Goal: Transaction & Acquisition: Download file/media

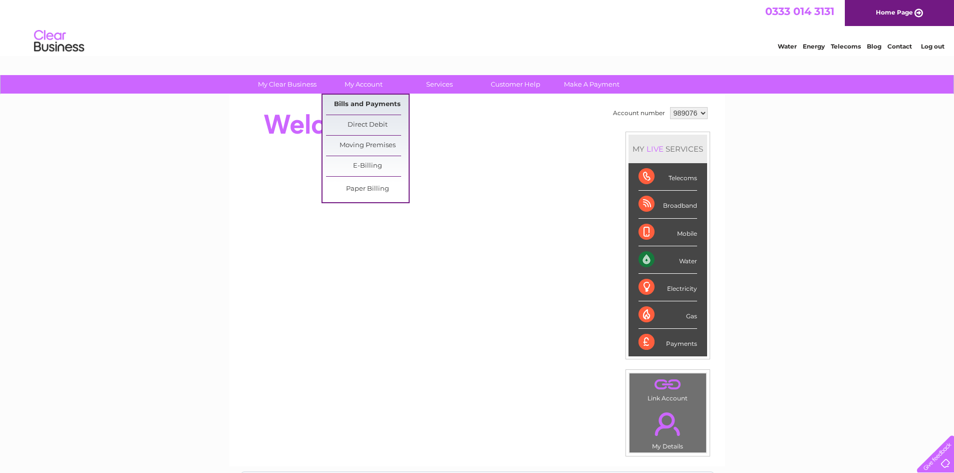
click at [371, 99] on link "Bills and Payments" at bounding box center [367, 105] width 83 height 20
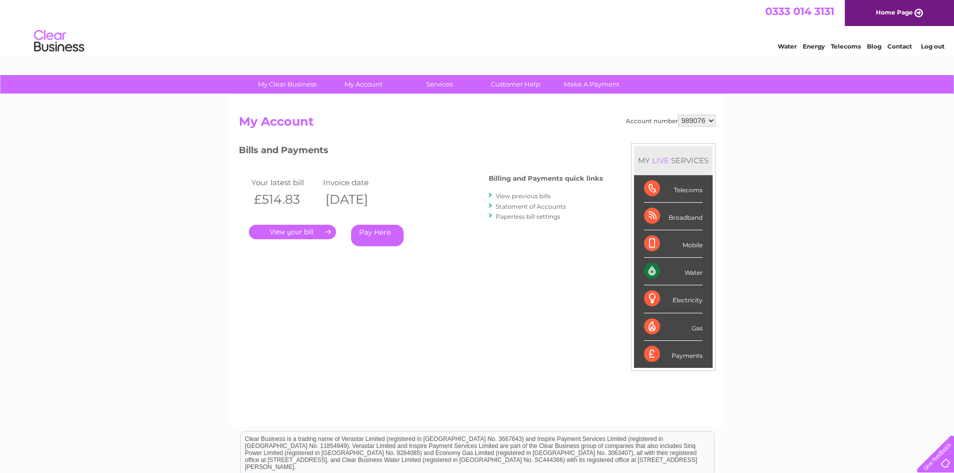
click at [525, 198] on link "View previous bills" at bounding box center [523, 196] width 55 height 8
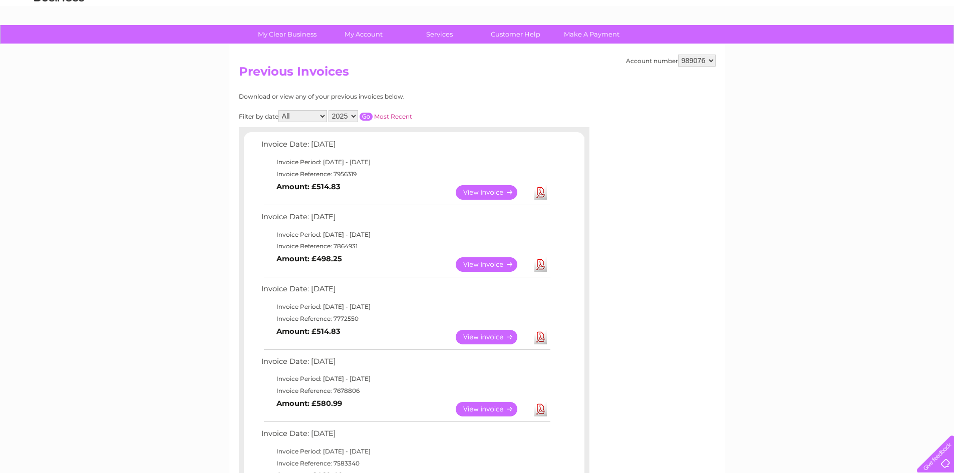
scroll to position [100, 0]
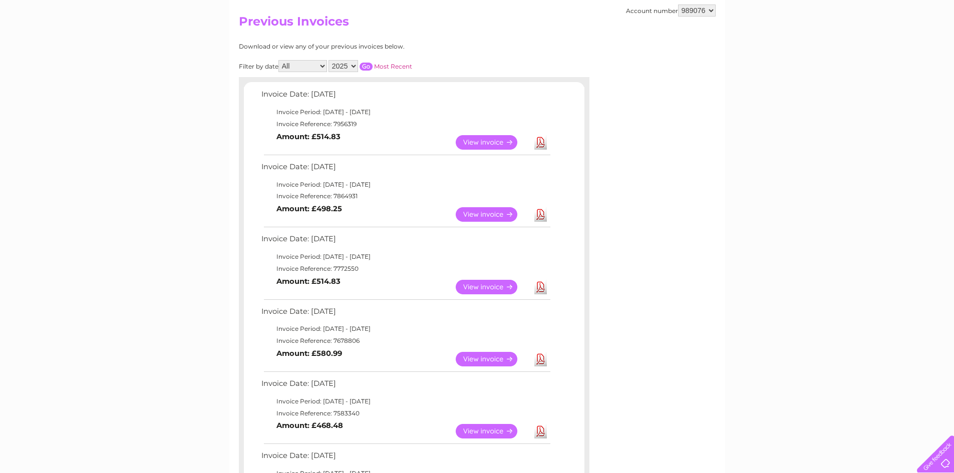
click at [539, 361] on link "Download" at bounding box center [540, 359] width 13 height 15
click at [539, 285] on link "Download" at bounding box center [540, 287] width 13 height 15
click at [541, 220] on link "Download" at bounding box center [540, 214] width 13 height 15
